Goal: Find specific page/section: Find specific page/section

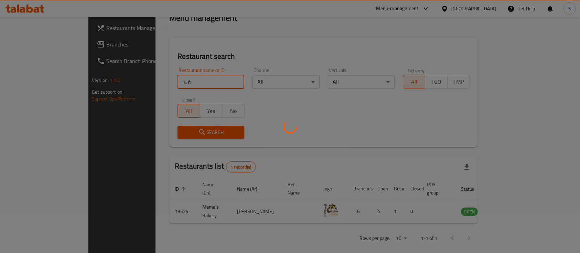
scroll to position [28, 0]
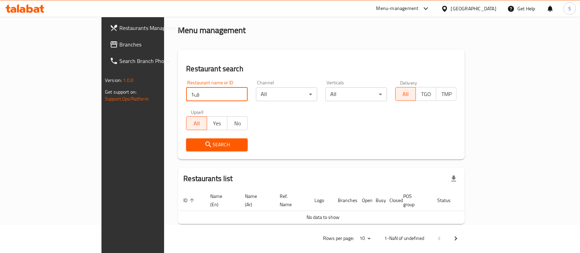
click at [186, 90] on input "ف1" at bounding box center [217, 94] width 62 height 14
click button "Search" at bounding box center [217, 144] width 62 height 13
type input "t"
type input "j"
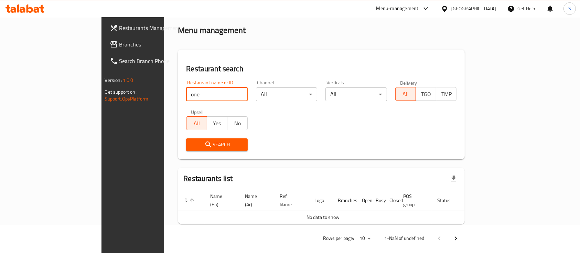
type input "one"
click button "Search" at bounding box center [217, 144] width 62 height 13
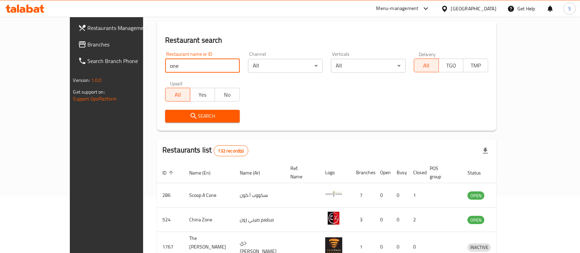
scroll to position [0, 0]
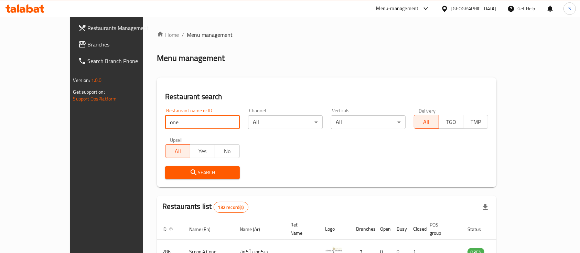
click at [165, 123] on input "one" at bounding box center [202, 122] width 75 height 14
type input "Fresh Mango"
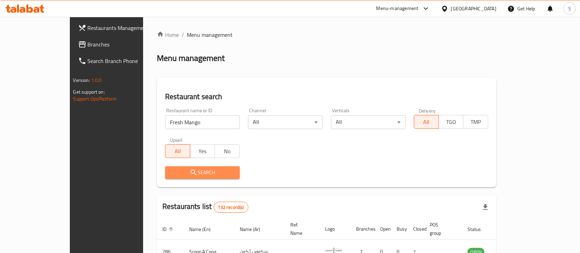
click at [176, 171] on span "Search" at bounding box center [203, 172] width 64 height 9
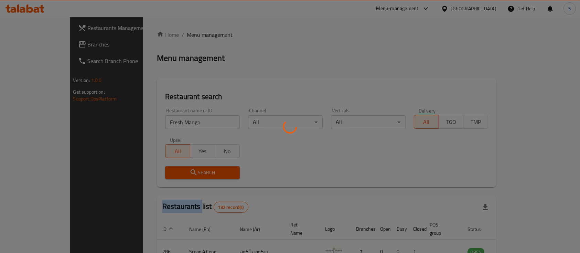
click at [176, 171] on div at bounding box center [290, 126] width 580 height 253
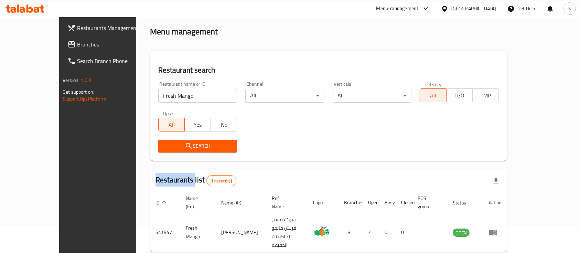
scroll to position [40, 0]
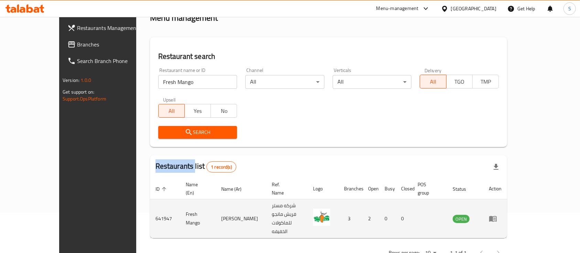
click at [497, 214] on icon "enhanced table" at bounding box center [493, 218] width 8 height 8
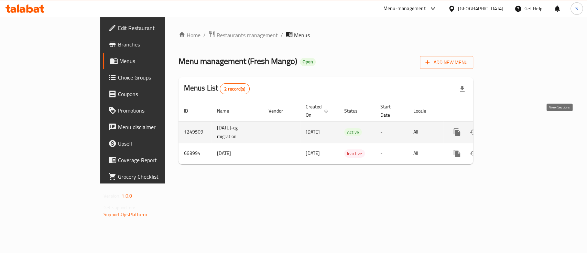
click at [511, 128] on icon "enhanced table" at bounding box center [506, 132] width 8 height 8
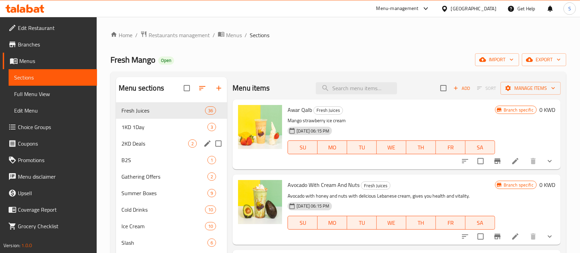
click at [148, 131] on div "1KD 1Day 3" at bounding box center [171, 127] width 111 height 17
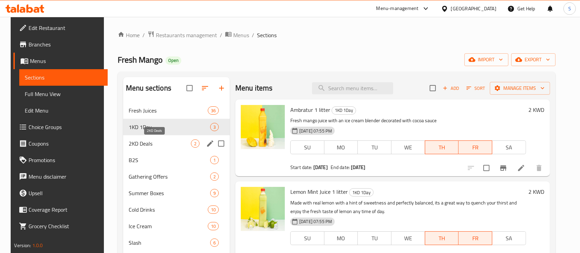
click at [154, 148] on div "2KD Deals 2" at bounding box center [176, 143] width 107 height 17
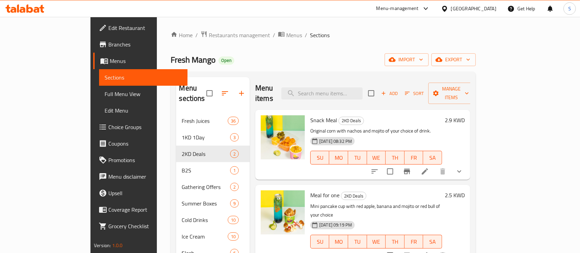
click at [310, 115] on span "Snack Meal" at bounding box center [323, 120] width 27 height 10
copy h6 "Snack Meal"
click at [310, 127] on p "Original corn with nachos and mojito of your choice of drink." at bounding box center [376, 131] width 132 height 9
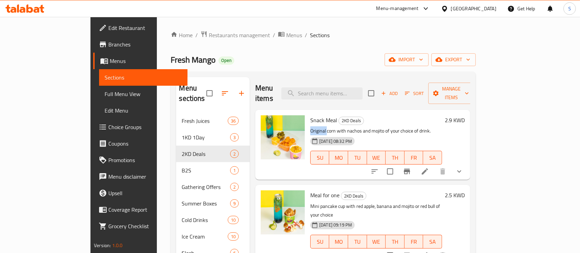
click at [310, 127] on p "Original corn with nachos and mojito of your choice of drink." at bounding box center [376, 131] width 132 height 9
copy div "Original corn with nachos and mojito of your choice of drink."
click at [209, 33] on span "Restaurants management" at bounding box center [239, 35] width 61 height 8
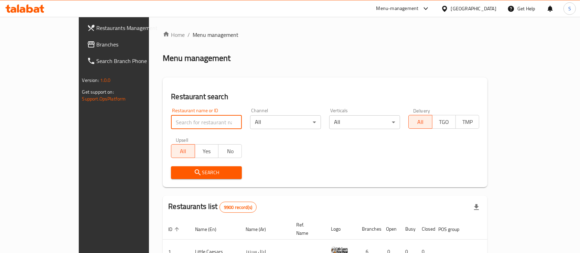
click at [171, 121] on input "search" at bounding box center [206, 122] width 71 height 14
paste input "Fresh Monesh"
type input "Fresh Monesh"
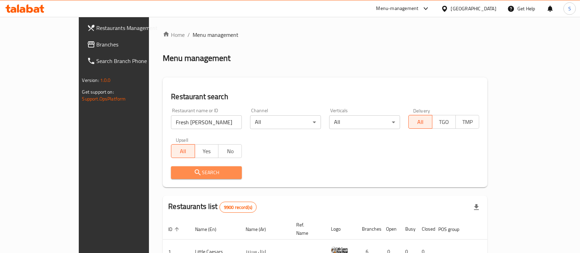
click at [176, 174] on span "Search" at bounding box center [206, 172] width 60 height 9
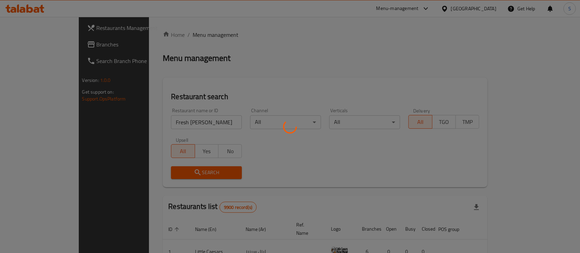
scroll to position [40, 0]
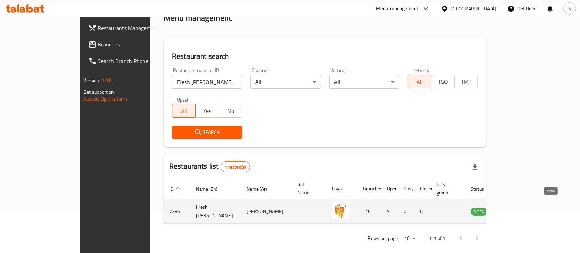
click at [515, 207] on icon "enhanced table" at bounding box center [510, 211] width 8 height 8
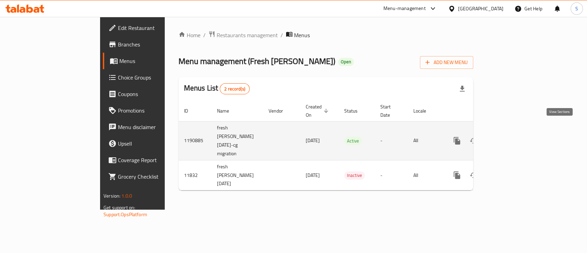
click at [510, 138] on icon "enhanced table" at bounding box center [506, 141] width 6 height 6
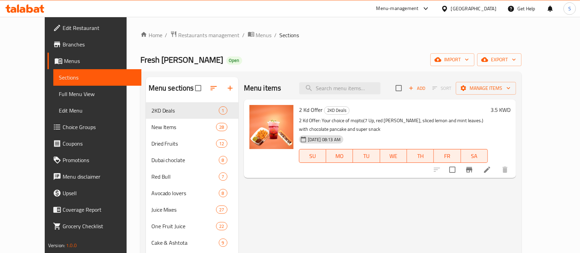
click at [319, 119] on p "2 Kd Offer: Your choice of mojito(7 Up, red berry, sliced lemon and mint leaves…" at bounding box center [393, 124] width 189 height 17
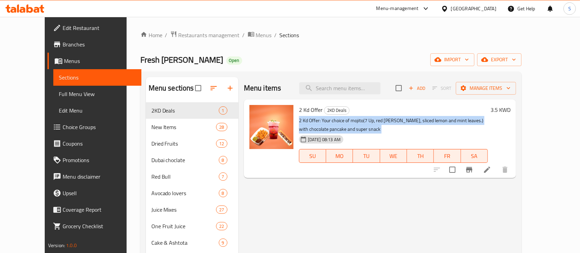
click at [319, 119] on p "2 Kd Offer: Your choice of mojito(7 Up, red berry, sliced lemon and mint leaves…" at bounding box center [393, 124] width 189 height 17
copy div "2 Kd Offer: Your choice of mojito(7 Up, red berry, sliced lemon and mint leaves…"
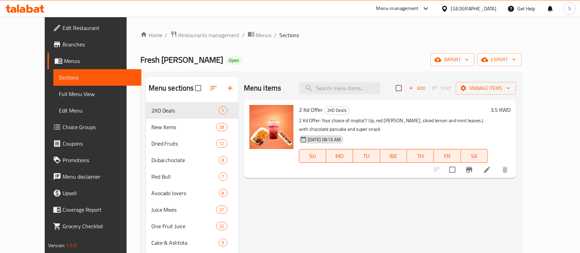
click at [418, 10] on div "Menu-management" at bounding box center [397, 8] width 42 height 8
click at [184, 32] on span "Restaurants management" at bounding box center [208, 35] width 61 height 8
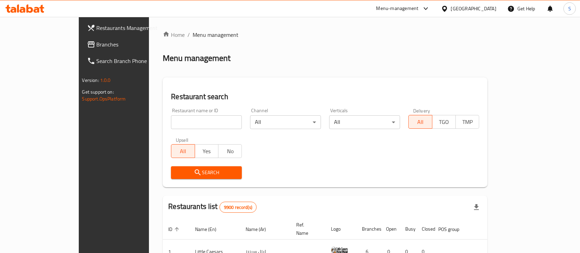
click at [418, 4] on div "Menu-management" at bounding box center [397, 8] width 42 height 8
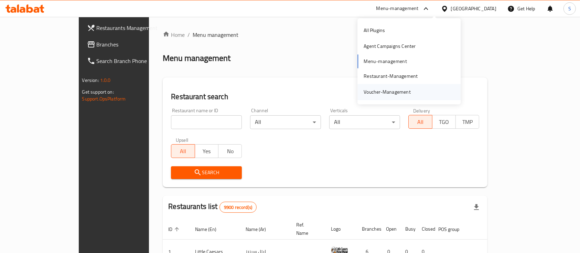
click at [407, 90] on div "Voucher-Management" at bounding box center [386, 92] width 47 height 8
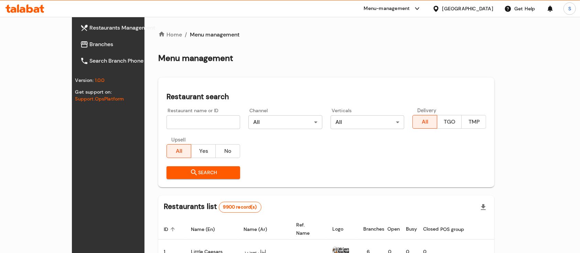
click at [162, 129] on div "Restaurant name or ID Restaurant name or ID" at bounding box center [203, 118] width 82 height 29
click at [166, 125] on input "search" at bounding box center [203, 122] width 74 height 14
type input "كوب كرك"
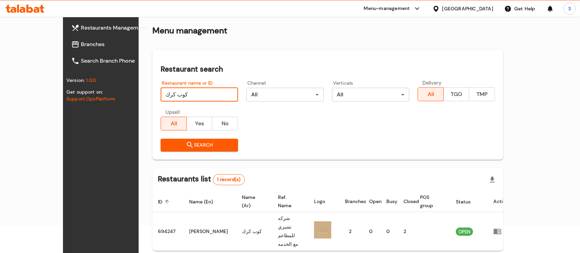
scroll to position [40, 0]
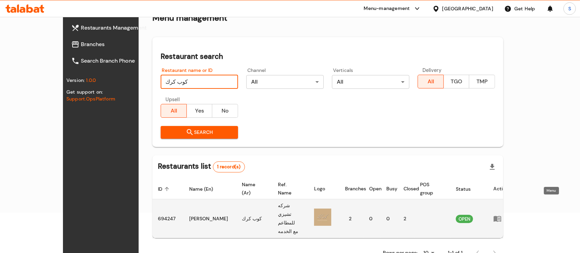
click at [500, 217] on icon "enhanced table" at bounding box center [498, 218] width 2 height 3
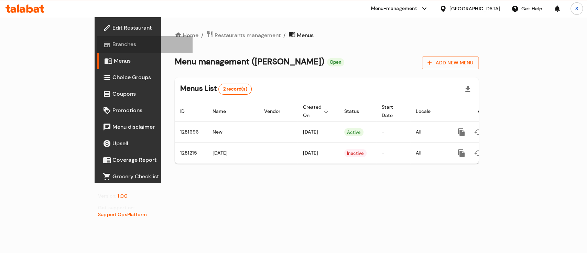
click at [97, 40] on link "Branches" at bounding box center [144, 44] width 95 height 17
